Goal: Find specific page/section: Find specific page/section

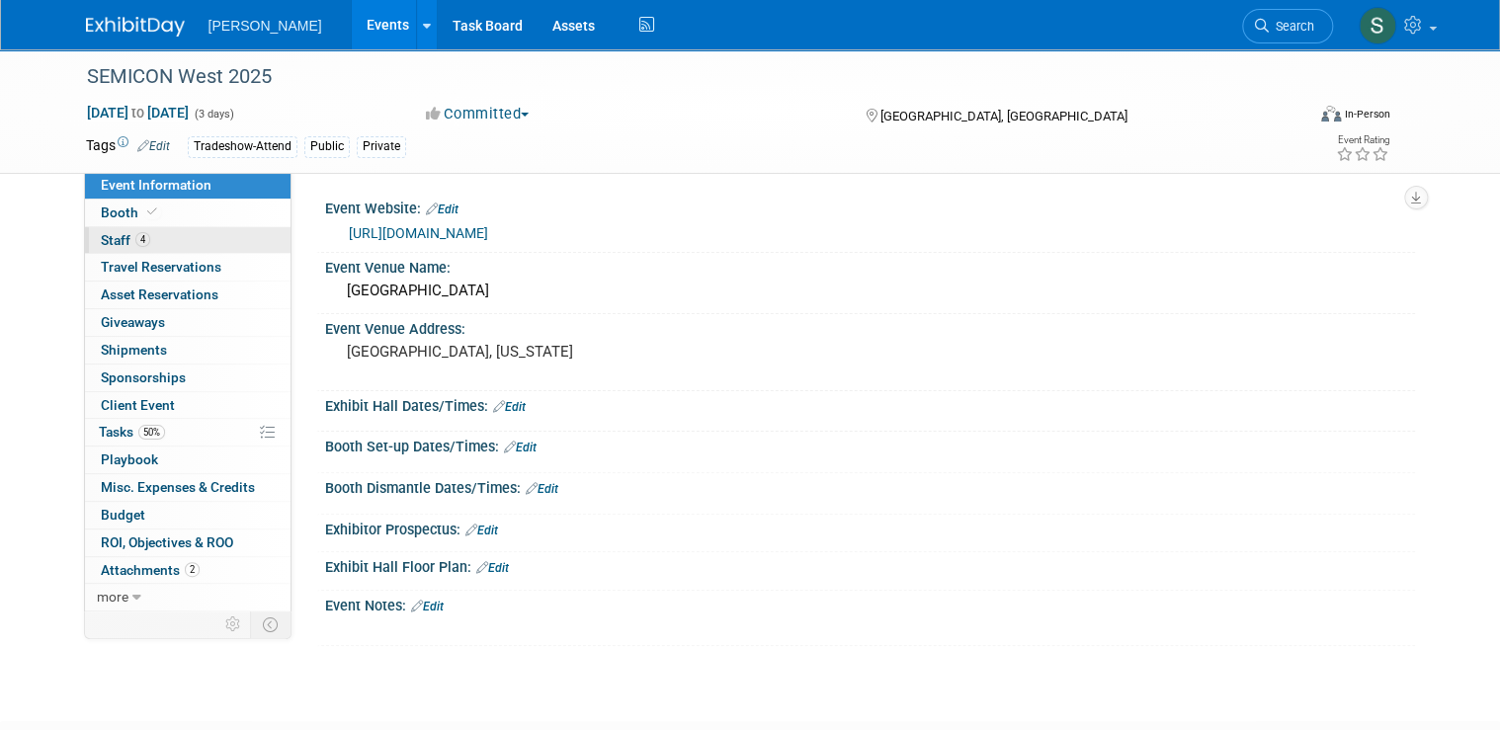
click at [184, 240] on link "4 Staff 4" at bounding box center [188, 240] width 206 height 27
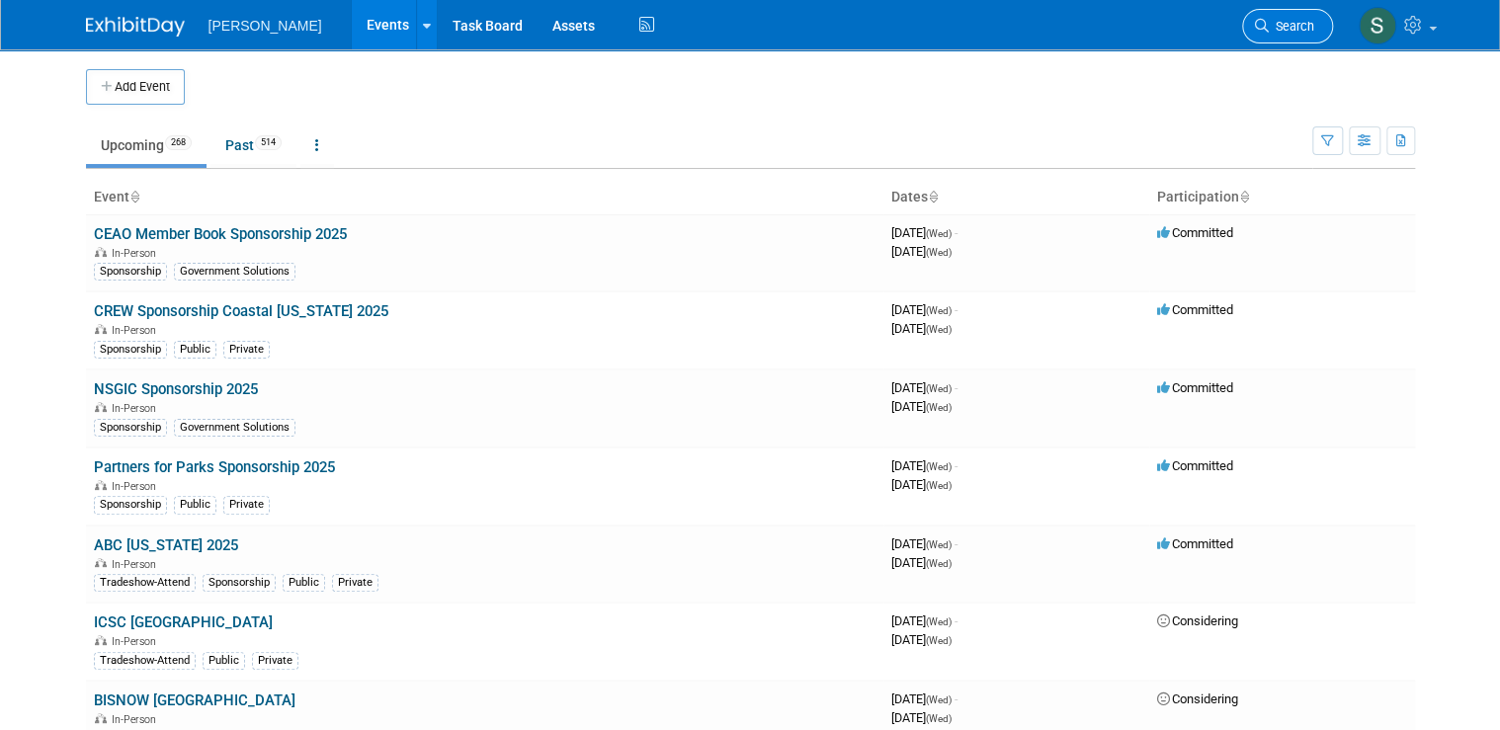
click at [1286, 37] on link "Search" at bounding box center [1287, 26] width 91 height 35
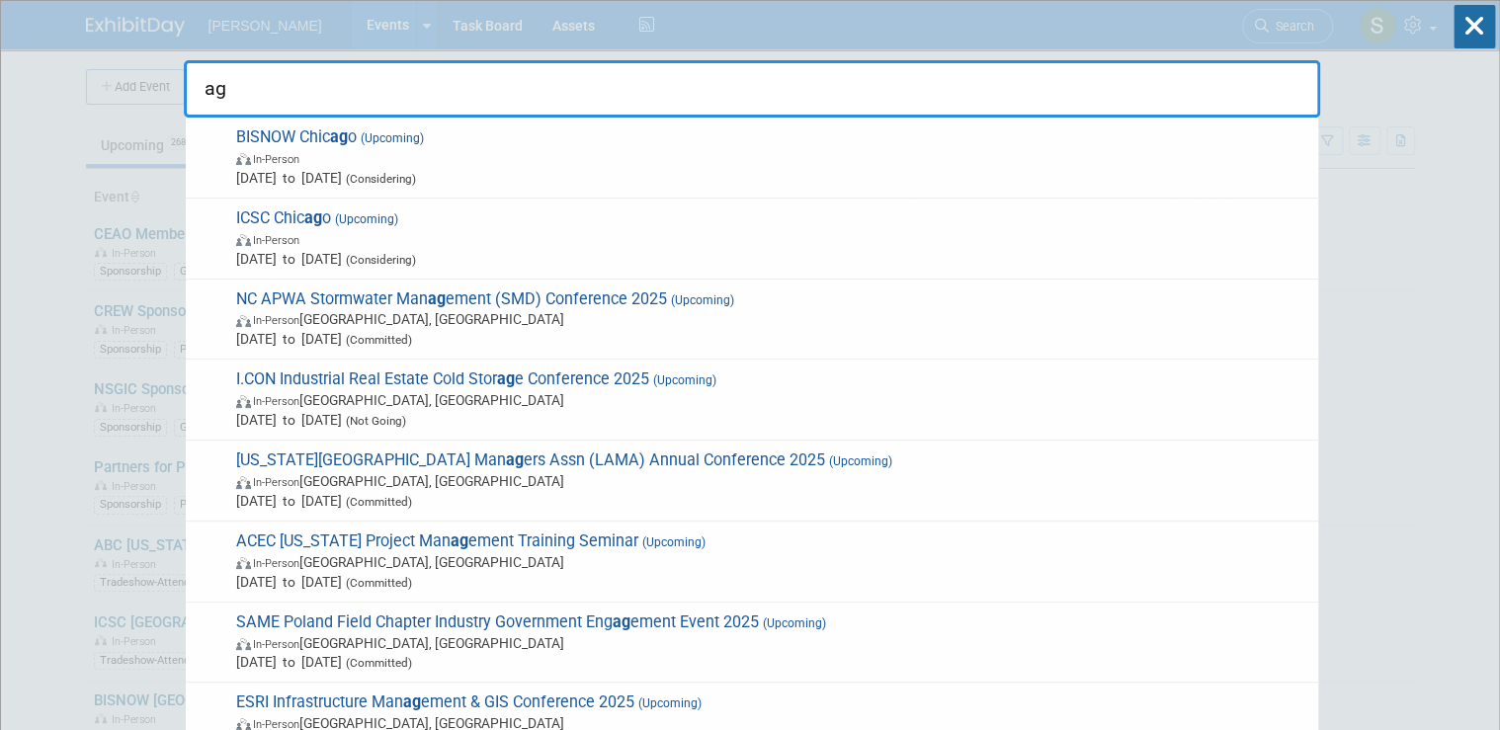
type input "a"
